Goal: Task Accomplishment & Management: Use online tool/utility

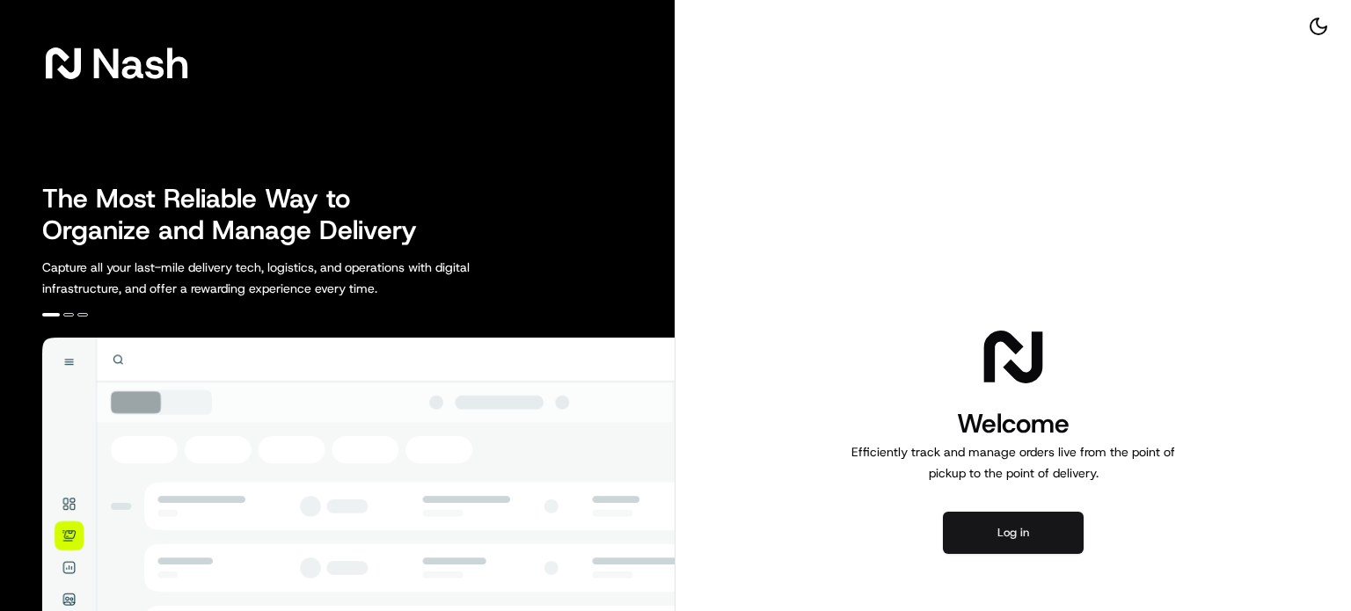
click at [1013, 544] on button "Log in" at bounding box center [1013, 533] width 141 height 42
